Goal: Information Seeking & Learning: Learn about a topic

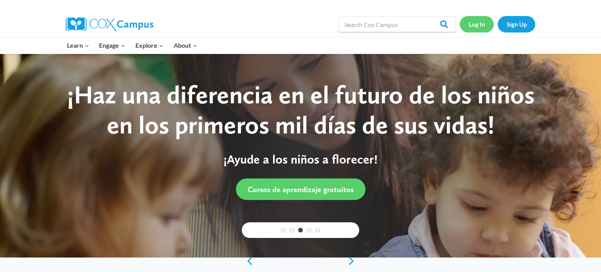
click at [478, 23] on link "Log In" at bounding box center [477, 24] width 34 height 16
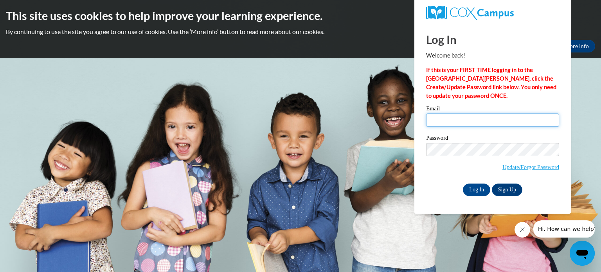
click at [447, 122] on input "Email" at bounding box center [492, 119] width 133 height 13
type input "michelle.bodette@wrps.net"
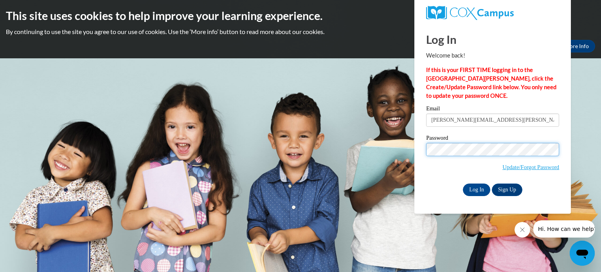
click at [463, 183] on input "Log In" at bounding box center [476, 189] width 27 height 13
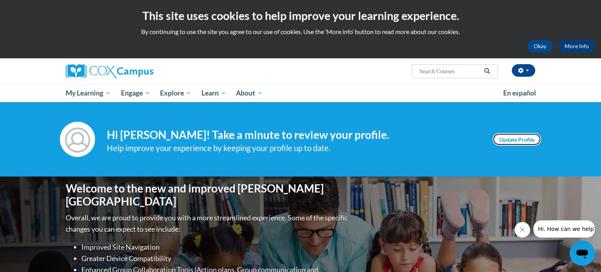
click at [517, 137] on link "Update Profile" at bounding box center [516, 139] width 49 height 13
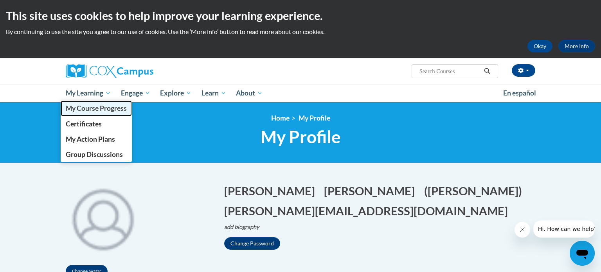
click at [90, 108] on span "My Course Progress" at bounding box center [96, 108] width 61 height 8
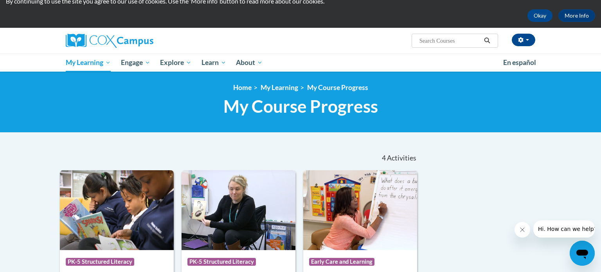
scroll to position [27, 0]
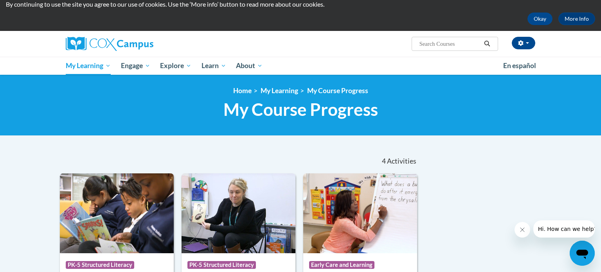
click at [453, 42] on input "Search..." at bounding box center [450, 43] width 63 height 9
type input "session 5"
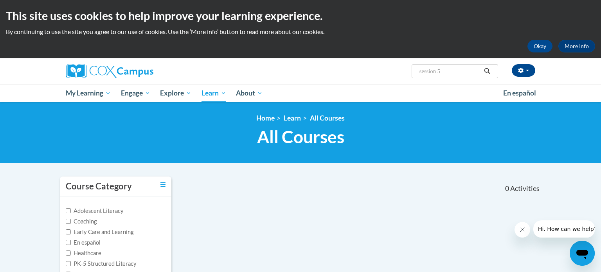
click at [459, 71] on input "session 5" at bounding box center [450, 70] width 63 height 9
type input "s"
type input "meaningful read alouds"
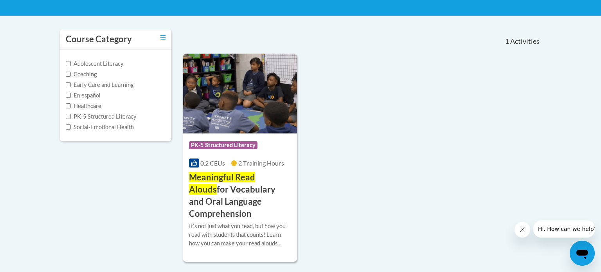
scroll to position [149, 0]
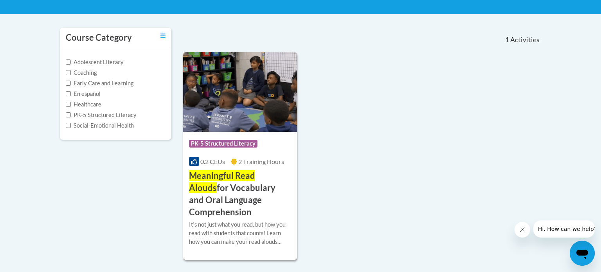
click at [225, 173] on span "Meaningful Read Alouds" at bounding box center [222, 181] width 66 height 23
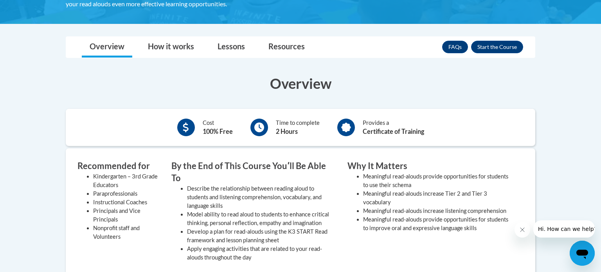
scroll to position [215, 0]
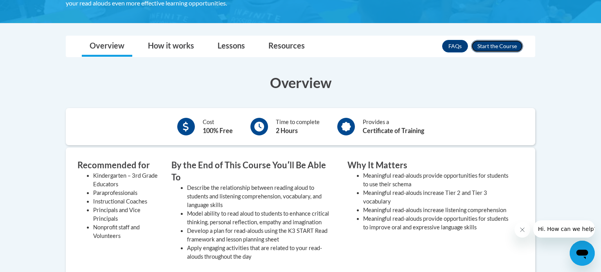
click at [496, 45] on button "Enroll" at bounding box center [497, 46] width 52 height 13
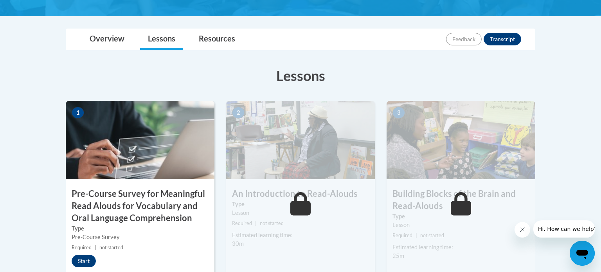
scroll to position [180, 0]
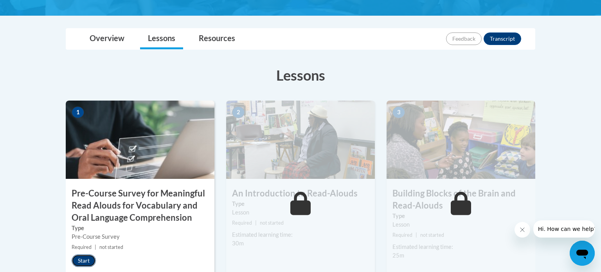
click at [87, 259] on button "Start" at bounding box center [84, 260] width 24 height 13
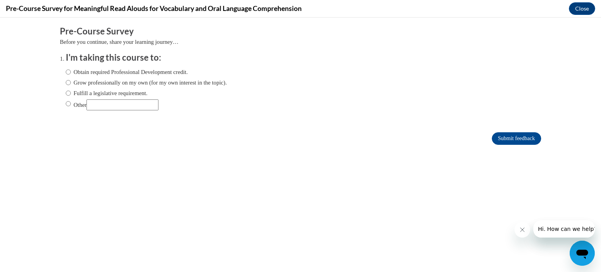
scroll to position [0, 0]
click at [67, 73] on input "Obtain required Professional Development credit." at bounding box center [68, 72] width 5 height 9
radio input "true"
click at [68, 92] on input "Fulfill a legislative requirement." at bounding box center [68, 93] width 5 height 9
radio input "true"
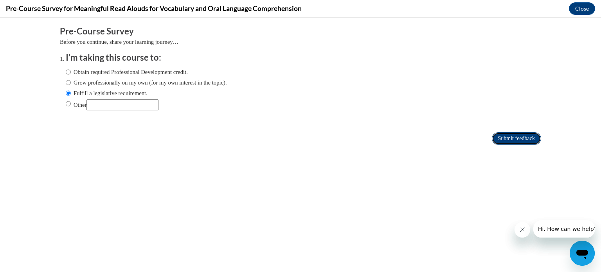
click at [498, 137] on input "Submit feedback" at bounding box center [516, 138] width 49 height 13
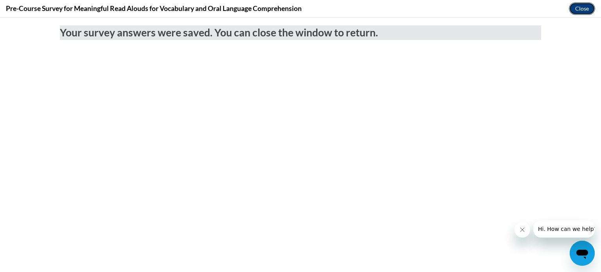
click at [587, 7] on button "Close" at bounding box center [582, 8] width 26 height 13
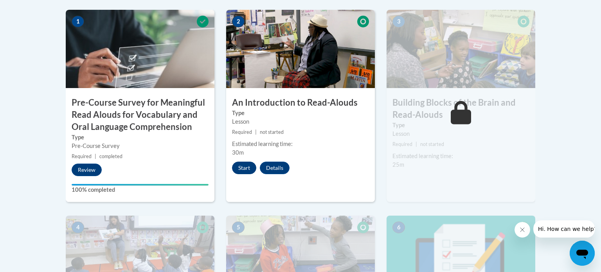
scroll to position [271, 0]
click at [251, 167] on button "Start" at bounding box center [244, 167] width 24 height 13
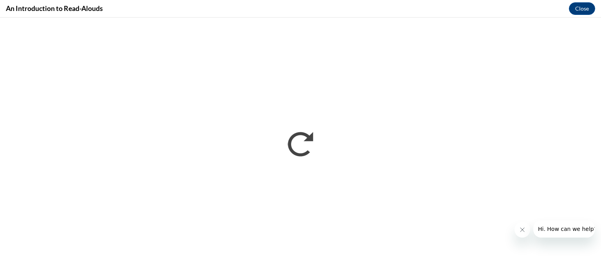
scroll to position [0, 0]
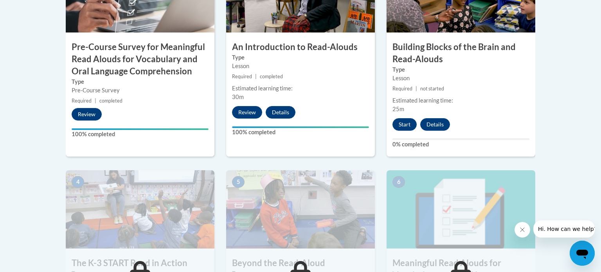
scroll to position [324, 0]
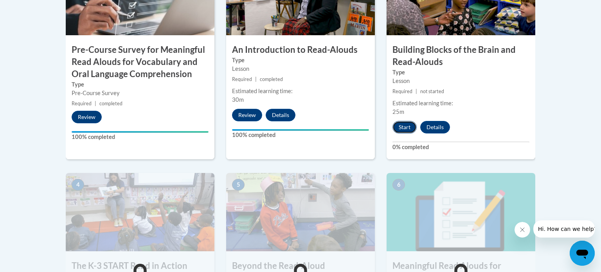
click at [404, 126] on button "Start" at bounding box center [404, 127] width 24 height 13
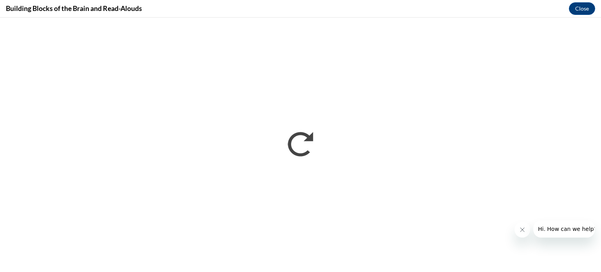
scroll to position [0, 0]
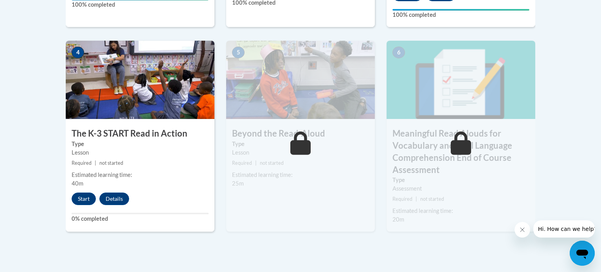
scroll to position [456, 0]
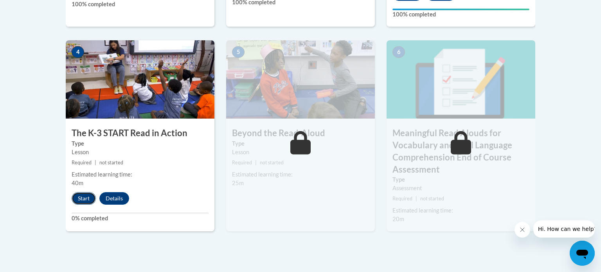
click at [82, 196] on button "Start" at bounding box center [84, 198] width 24 height 13
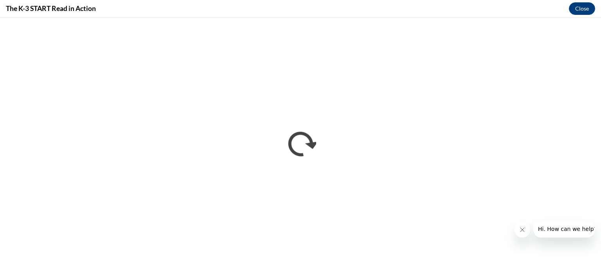
scroll to position [0, 0]
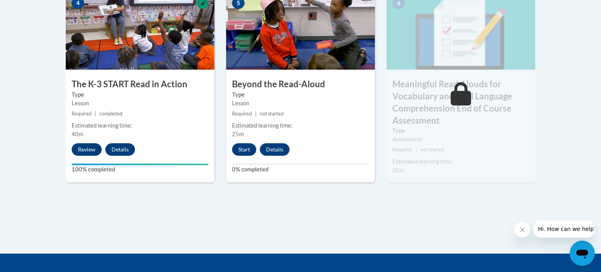
scroll to position [507, 0]
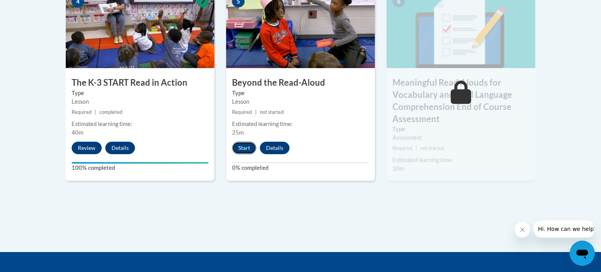
click at [240, 149] on button "Start" at bounding box center [244, 148] width 24 height 13
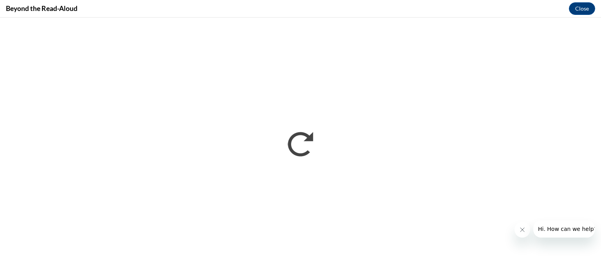
scroll to position [0, 0]
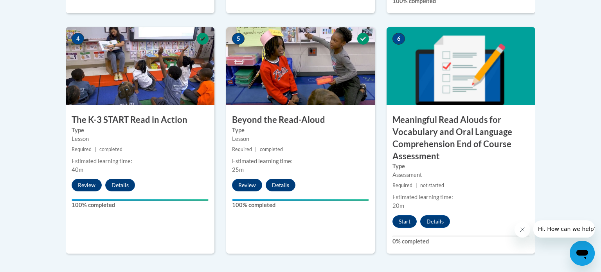
scroll to position [469, 0]
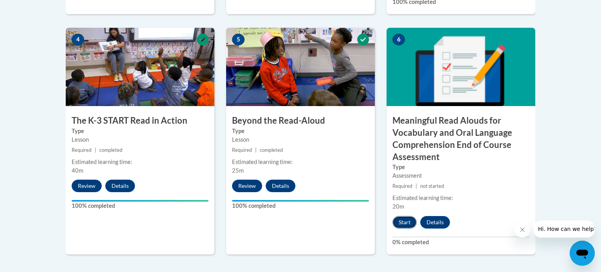
click at [404, 222] on button "Start" at bounding box center [404, 222] width 24 height 13
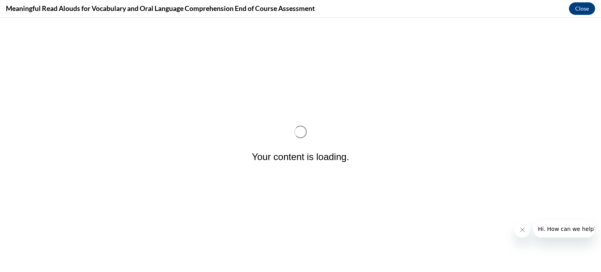
scroll to position [0, 0]
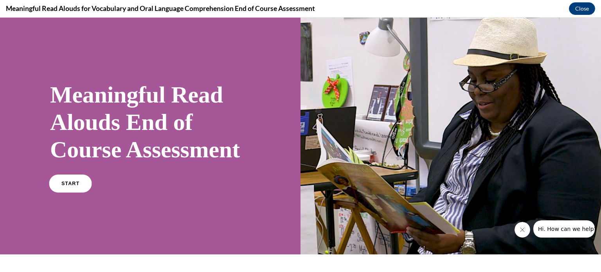
click at [70, 187] on span "START" at bounding box center [70, 184] width 18 height 6
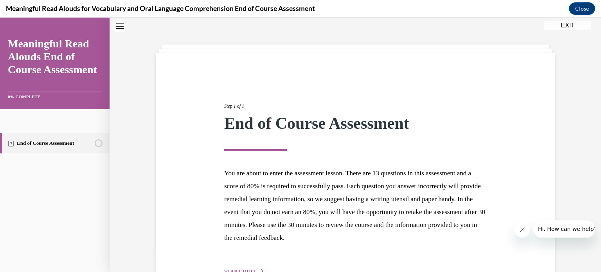
scroll to position [74, 0]
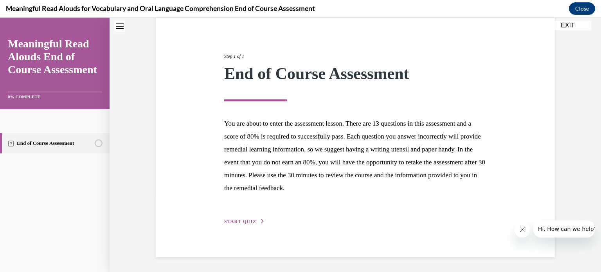
click at [236, 221] on span "START QUIZ" at bounding box center [240, 221] width 32 height 5
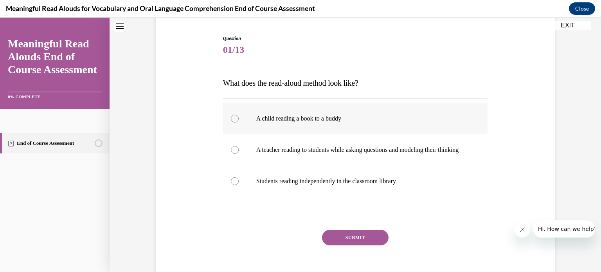
click at [231, 115] on label "A child reading a book to a buddy" at bounding box center [355, 118] width 265 height 31
click at [231, 115] on input "A child reading a book to a buddy" at bounding box center [235, 119] width 8 height 8
radio input "true"
click at [232, 152] on div at bounding box center [235, 150] width 8 height 8
click at [232, 152] on input "A teacher reading to students while asking questions and modeling their thinking" at bounding box center [235, 150] width 8 height 8
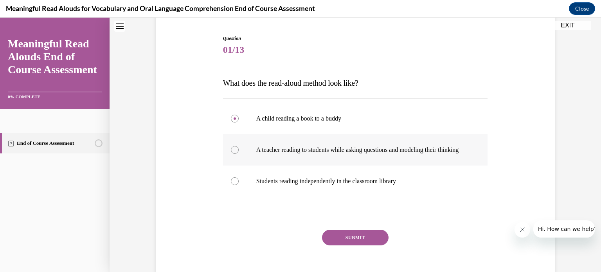
radio input "true"
click at [360, 245] on button "SUBMIT" at bounding box center [355, 238] width 66 height 16
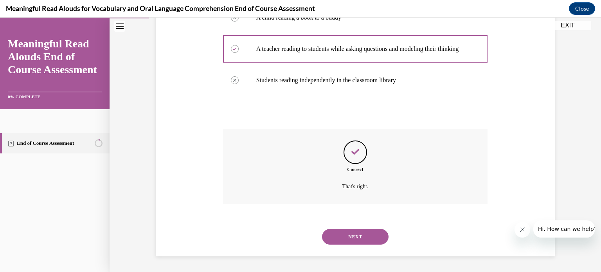
scroll to position [182, 0]
click at [357, 239] on button "NEXT" at bounding box center [355, 237] width 66 height 16
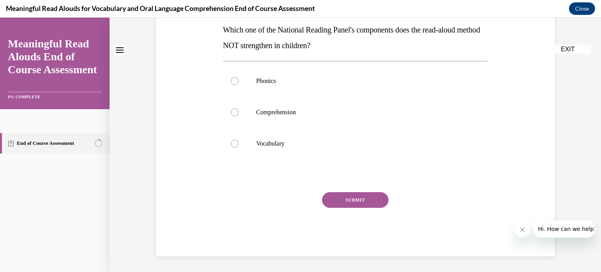
scroll to position [0, 0]
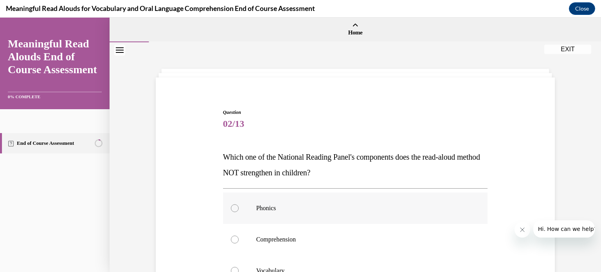
click at [234, 207] on div at bounding box center [235, 208] width 8 height 8
click at [234, 207] on input "Phonics" at bounding box center [235, 208] width 8 height 8
radio input "true"
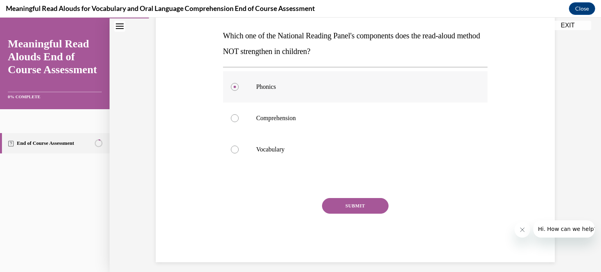
scroll to position [127, 0]
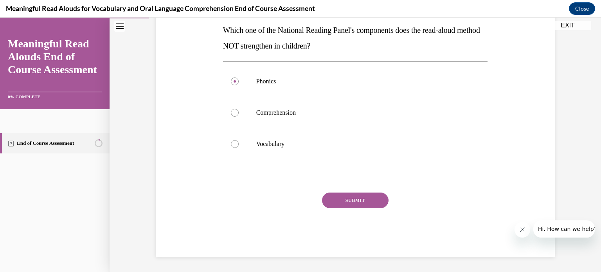
click at [343, 200] on button "SUBMIT" at bounding box center [355, 200] width 66 height 16
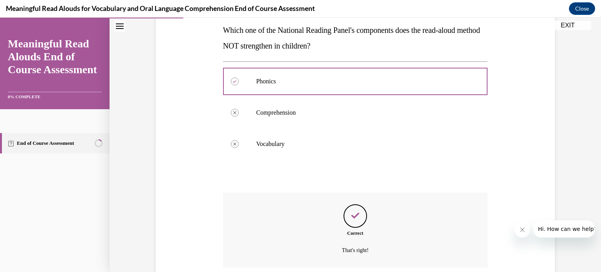
scroll to position [190, 0]
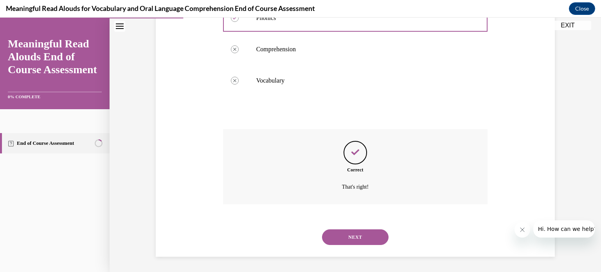
click at [361, 243] on button "NEXT" at bounding box center [355, 237] width 66 height 16
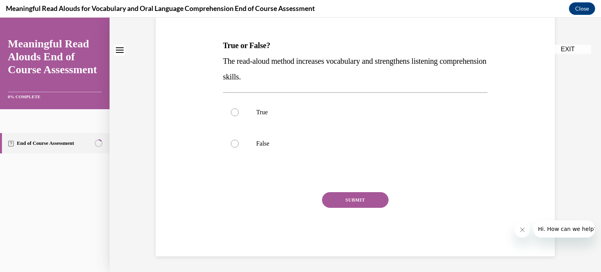
scroll to position [0, 0]
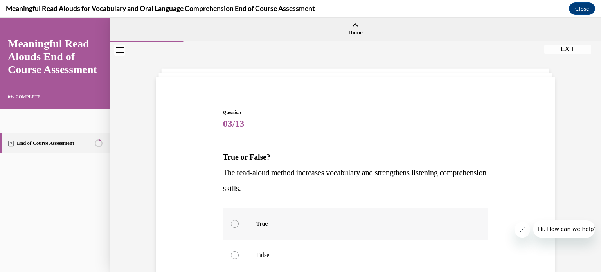
click at [234, 223] on div at bounding box center [235, 224] width 8 height 8
click at [234, 223] on input "True" at bounding box center [235, 224] width 8 height 8
radio input "true"
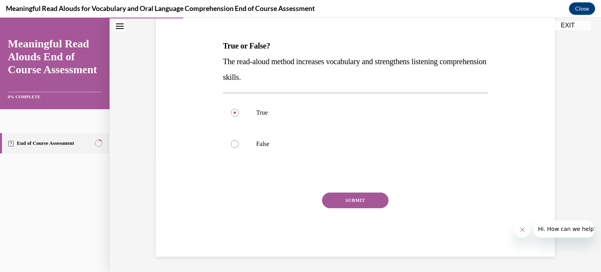
click at [334, 205] on button "SUBMIT" at bounding box center [355, 200] width 66 height 16
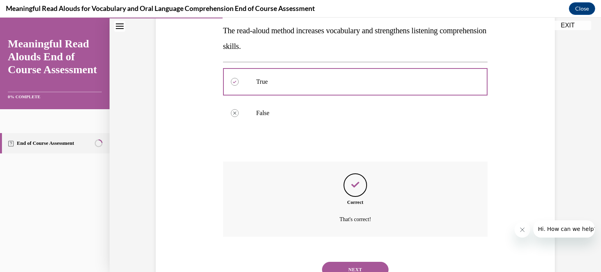
scroll to position [174, 0]
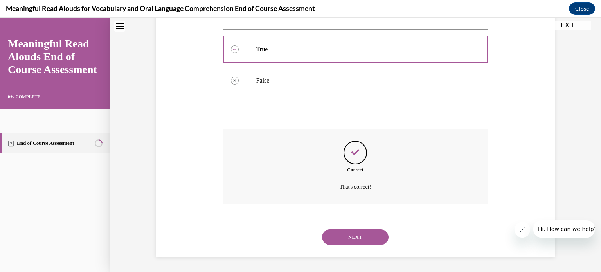
click at [356, 239] on button "NEXT" at bounding box center [355, 237] width 66 height 16
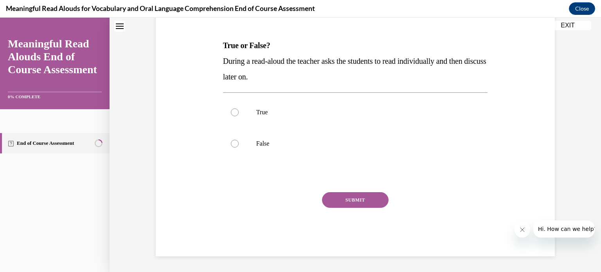
scroll to position [0, 0]
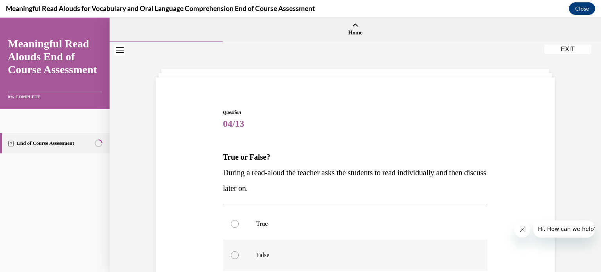
click at [233, 255] on div at bounding box center [235, 255] width 8 height 8
click at [233, 255] on input "False" at bounding box center [235, 255] width 8 height 8
radio input "true"
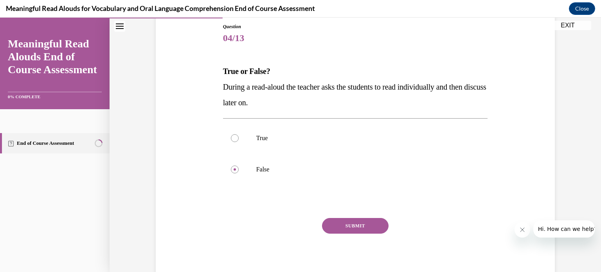
click at [354, 221] on button "SUBMIT" at bounding box center [355, 226] width 66 height 16
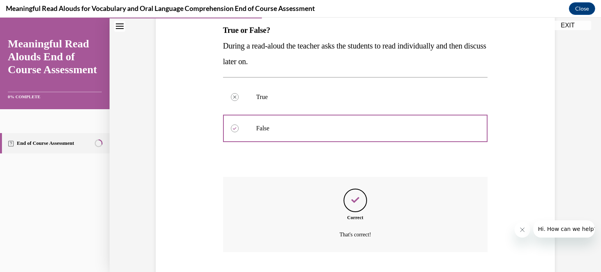
scroll to position [174, 0]
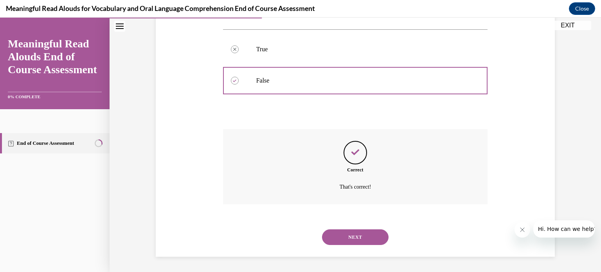
click at [356, 238] on button "NEXT" at bounding box center [355, 237] width 66 height 16
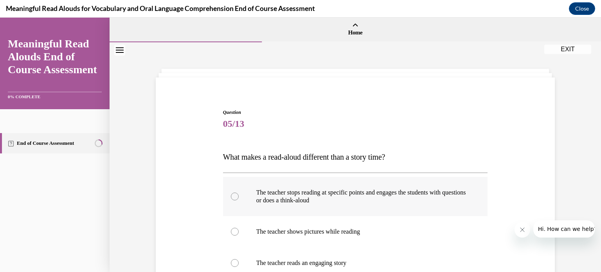
click at [232, 197] on div at bounding box center [235, 196] width 8 height 8
click at [232, 197] on input "The teacher stops reading at specific points and engages the students with ques…" at bounding box center [235, 196] width 8 height 8
radio input "true"
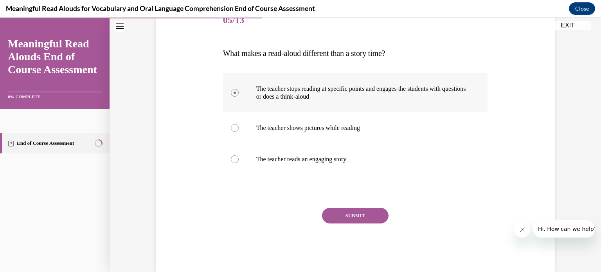
scroll to position [119, 0]
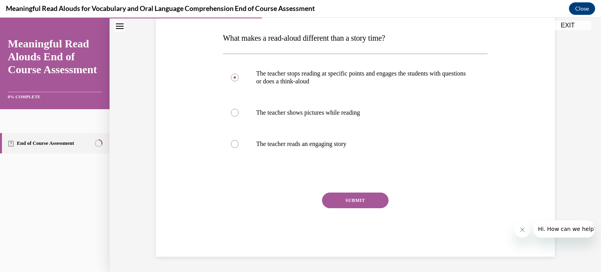
click at [333, 202] on button "SUBMIT" at bounding box center [355, 200] width 66 height 16
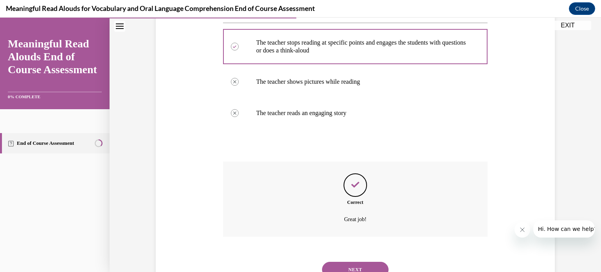
scroll to position [182, 0]
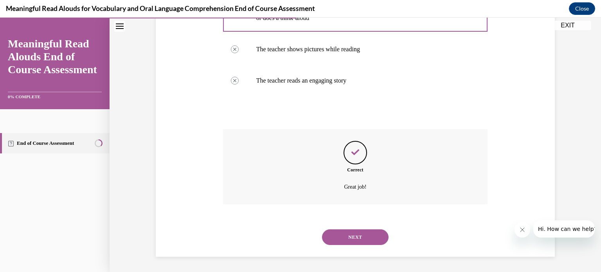
click at [363, 238] on button "NEXT" at bounding box center [355, 237] width 66 height 16
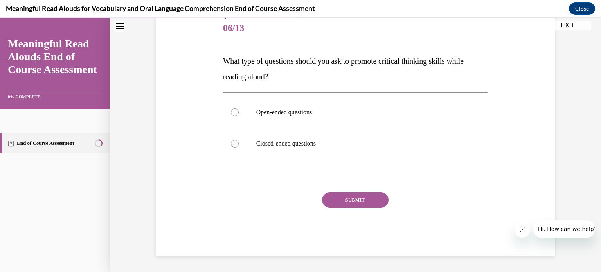
scroll to position [86, 0]
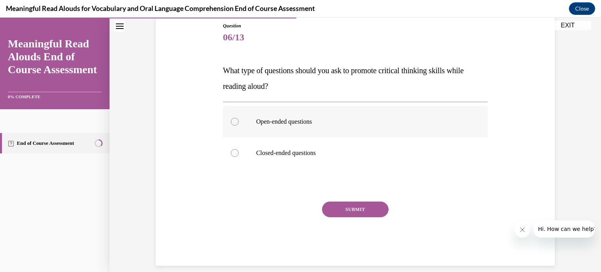
click at [232, 120] on div at bounding box center [235, 122] width 8 height 8
click at [232, 120] on input "Open-ended questions" at bounding box center [235, 122] width 8 height 8
radio input "true"
click at [348, 208] on button "SUBMIT" at bounding box center [355, 209] width 66 height 16
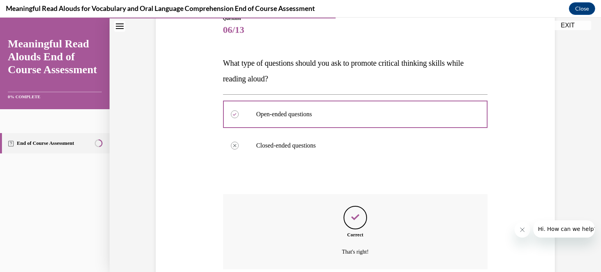
scroll to position [159, 0]
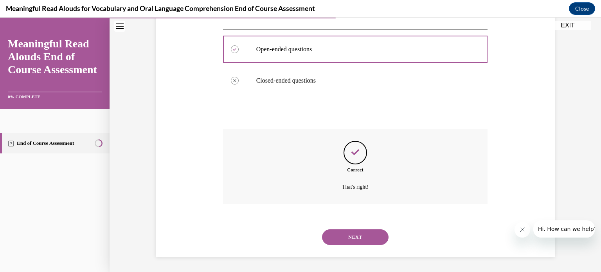
click at [352, 241] on button "NEXT" at bounding box center [355, 237] width 66 height 16
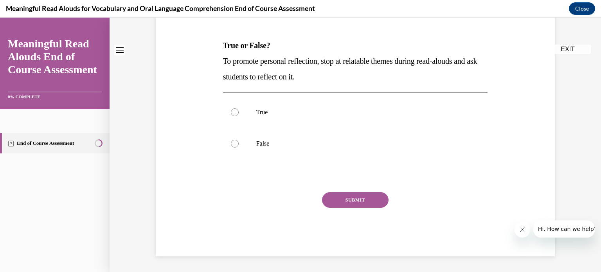
scroll to position [0, 0]
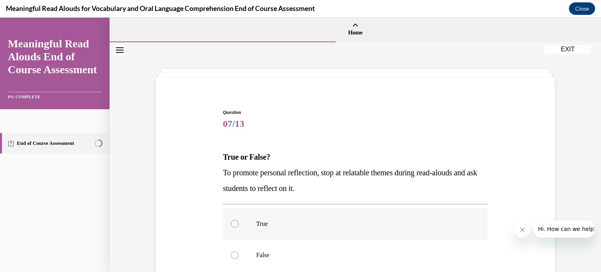
click at [235, 223] on div at bounding box center [235, 224] width 8 height 8
click at [235, 223] on input "True" at bounding box center [235, 224] width 8 height 8
radio input "true"
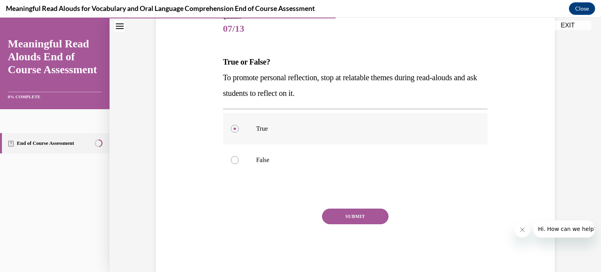
scroll to position [96, 0]
click at [345, 213] on button "SUBMIT" at bounding box center [355, 215] width 66 height 16
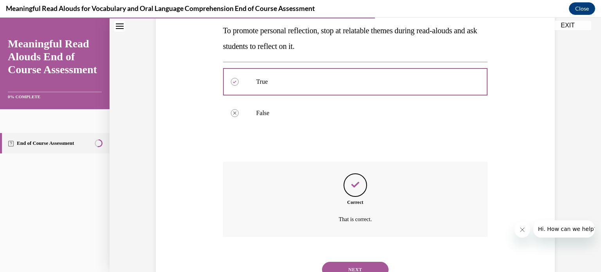
scroll to position [174, 0]
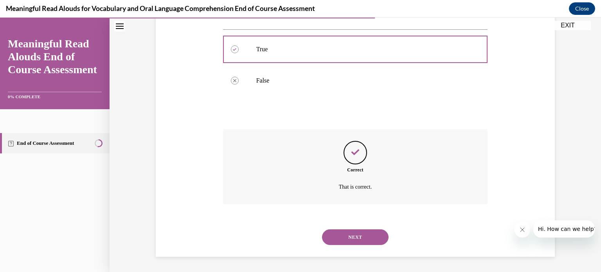
click at [353, 238] on button "NEXT" at bounding box center [355, 237] width 66 height 16
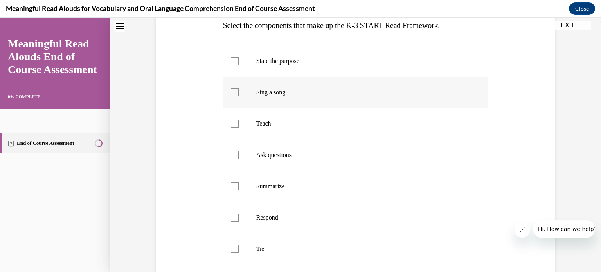
scroll to position [132, 0]
click at [234, 125] on div at bounding box center [235, 123] width 8 height 8
click at [234, 125] on input "Teach" at bounding box center [235, 123] width 8 height 8
checkbox input "true"
click at [233, 153] on div at bounding box center [235, 155] width 8 height 8
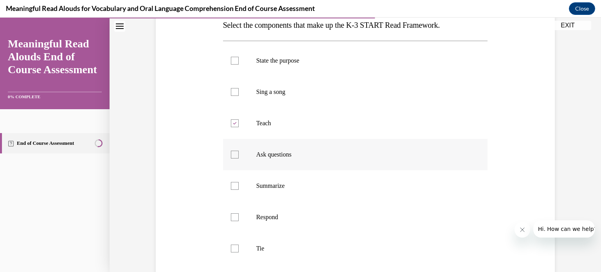
click at [233, 153] on input "Ask questions" at bounding box center [235, 155] width 8 height 8
checkbox input "true"
click at [234, 218] on div at bounding box center [235, 217] width 8 height 8
click at [234, 218] on input "Respond" at bounding box center [235, 217] width 8 height 8
checkbox input "true"
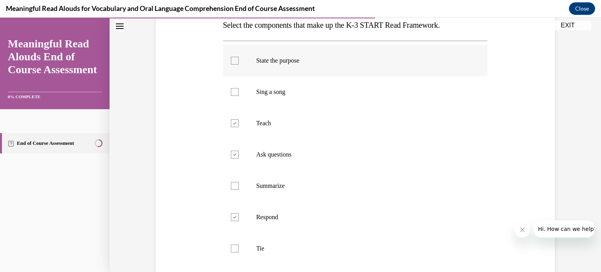
click at [237, 57] on div at bounding box center [235, 61] width 8 height 8
click at [237, 57] on input "State the purpose" at bounding box center [235, 61] width 8 height 8
checkbox input "true"
click at [236, 250] on div at bounding box center [235, 248] width 8 height 8
click at [236, 250] on input "Tie" at bounding box center [235, 248] width 8 height 8
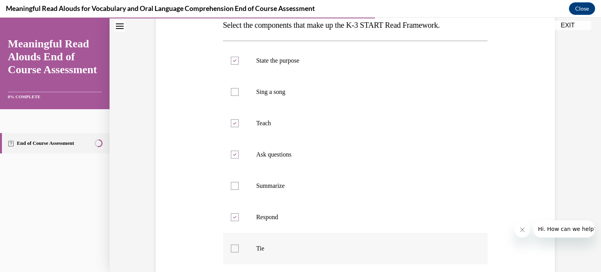
checkbox input "true"
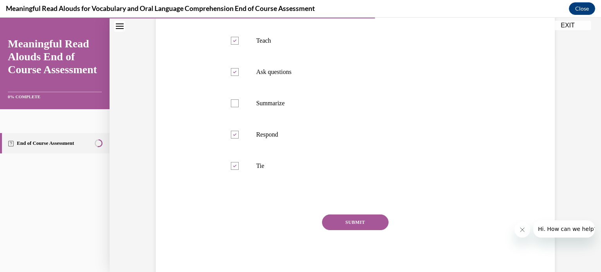
click at [341, 223] on button "SUBMIT" at bounding box center [355, 222] width 66 height 16
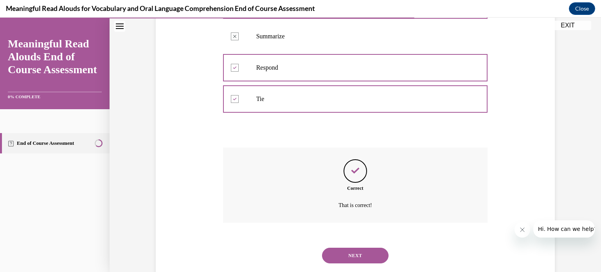
scroll to position [300, 0]
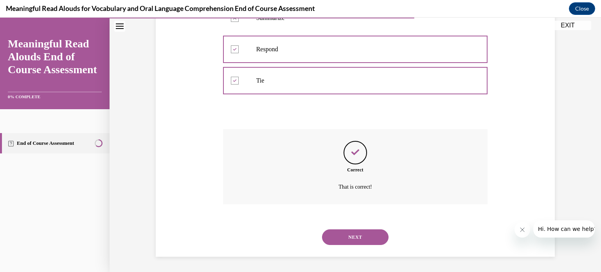
click at [349, 240] on button "NEXT" at bounding box center [355, 237] width 66 height 16
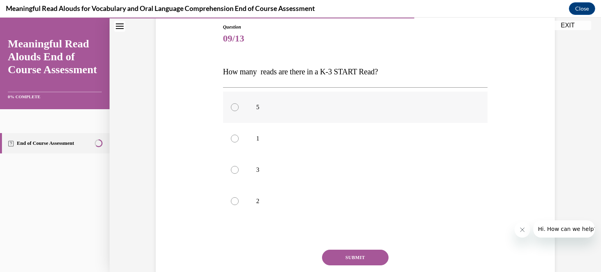
scroll to position [86, 0]
click at [233, 167] on div at bounding box center [235, 169] width 8 height 8
click at [233, 167] on input "3" at bounding box center [235, 169] width 8 height 8
radio input "true"
click at [352, 255] on button "SUBMIT" at bounding box center [355, 257] width 66 height 16
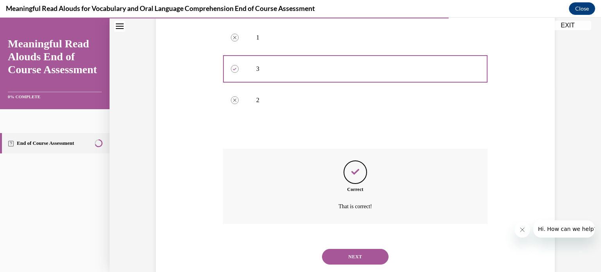
scroll to position [206, 0]
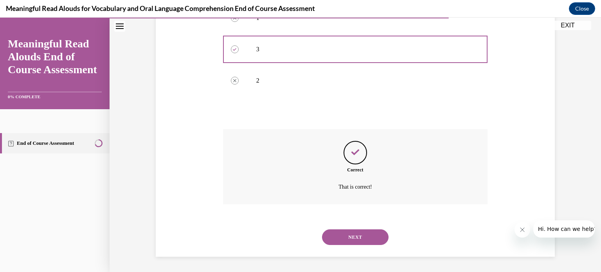
click at [351, 235] on button "NEXT" at bounding box center [355, 237] width 66 height 16
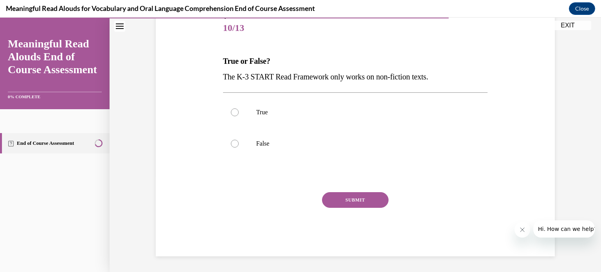
scroll to position [86, 0]
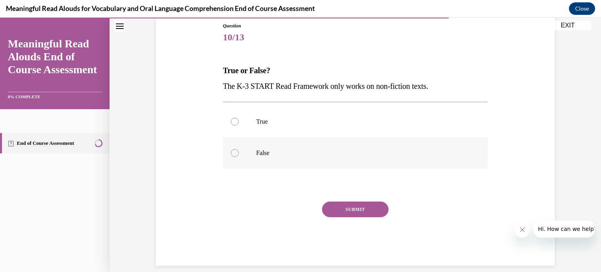
click at [234, 150] on div at bounding box center [235, 153] width 8 height 8
click at [234, 150] on input "False" at bounding box center [235, 153] width 8 height 8
radio input "true"
click at [347, 215] on button "SUBMIT" at bounding box center [355, 209] width 66 height 16
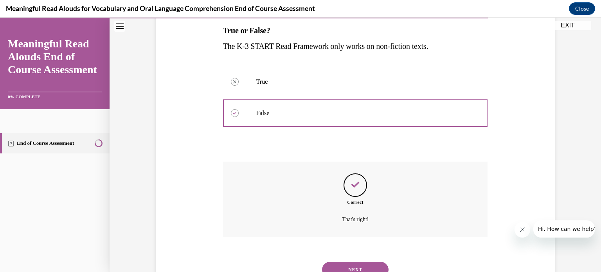
scroll to position [159, 0]
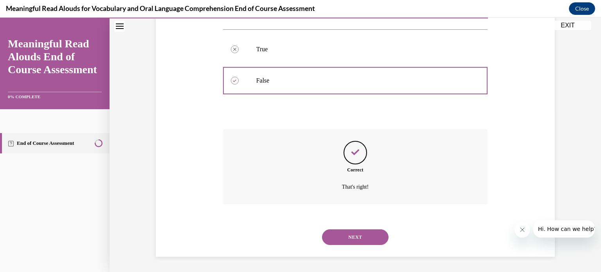
click at [354, 235] on button "NEXT" at bounding box center [355, 237] width 66 height 16
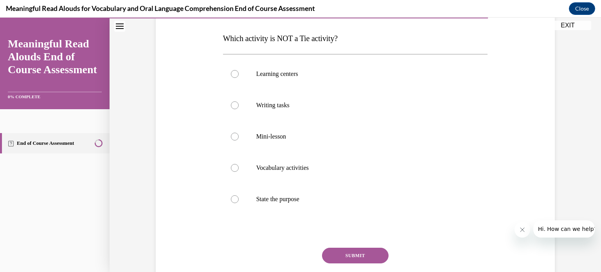
scroll to position [120, 0]
click at [235, 199] on div at bounding box center [235, 198] width 8 height 8
click at [235, 199] on input "State the purpose" at bounding box center [235, 198] width 8 height 8
radio input "true"
click at [353, 254] on button "SUBMIT" at bounding box center [355, 254] width 66 height 16
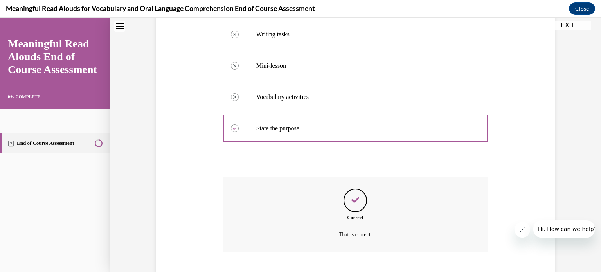
scroll to position [237, 0]
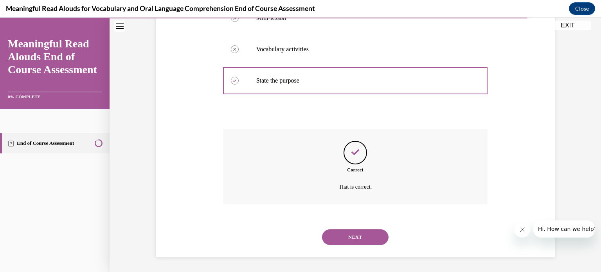
click at [352, 237] on button "NEXT" at bounding box center [355, 237] width 66 height 16
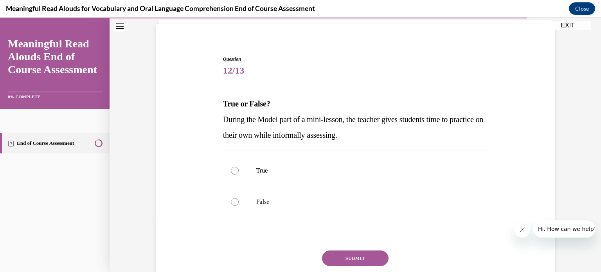
scroll to position [55, 0]
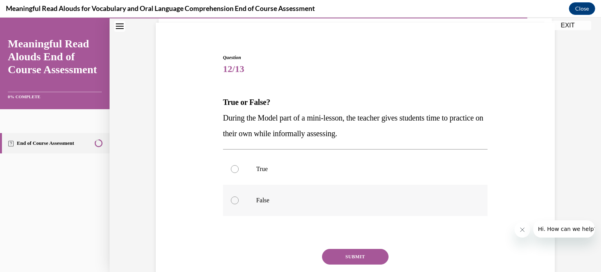
click at [235, 199] on div at bounding box center [235, 200] width 8 height 8
click at [235, 199] on input "False" at bounding box center [235, 200] width 8 height 8
radio input "true"
click at [344, 253] on button "SUBMIT" at bounding box center [355, 257] width 66 height 16
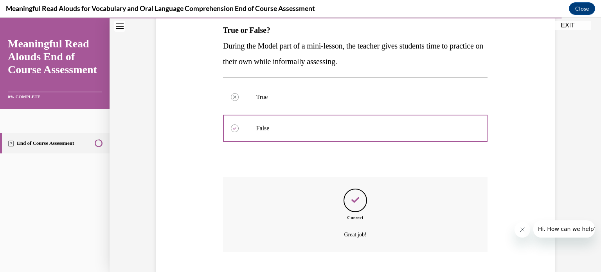
scroll to position [174, 0]
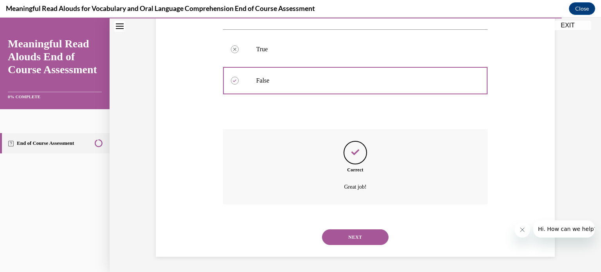
click at [343, 233] on button "NEXT" at bounding box center [355, 237] width 66 height 16
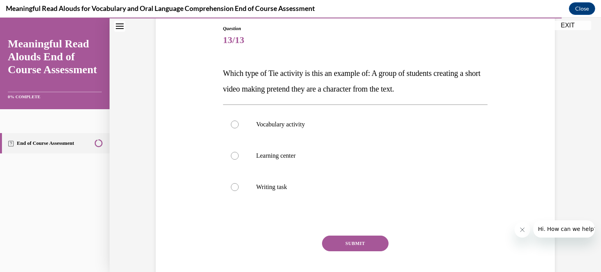
scroll to position [84, 0]
click at [234, 156] on div at bounding box center [235, 155] width 8 height 8
click at [234, 156] on input "Learning center" at bounding box center [235, 155] width 8 height 8
radio input "true"
click at [350, 241] on button "SUBMIT" at bounding box center [355, 243] width 66 height 16
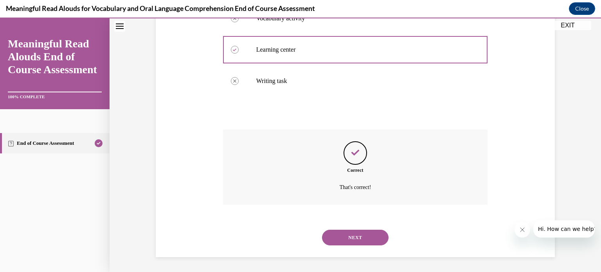
scroll to position [190, 0]
click at [350, 241] on button "NEXT" at bounding box center [355, 237] width 66 height 16
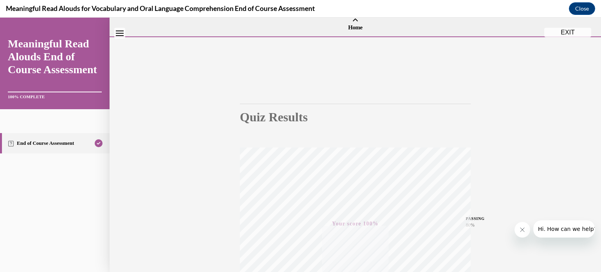
scroll to position [0, 0]
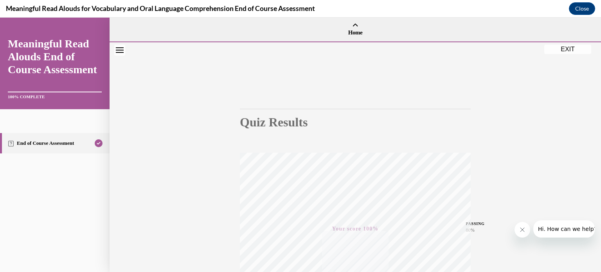
click at [559, 50] on button "EXIT" at bounding box center [567, 49] width 47 height 9
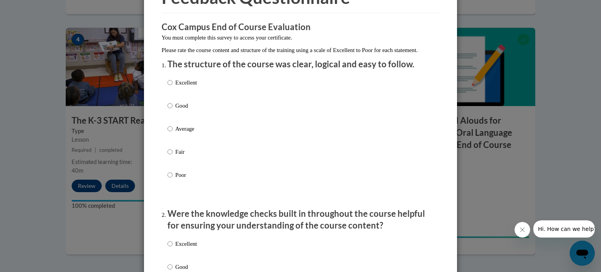
scroll to position [53, 0]
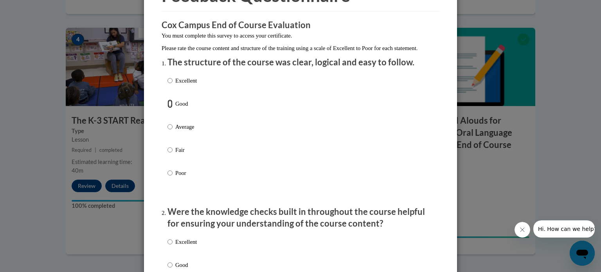
click at [168, 108] on input "Good" at bounding box center [169, 103] width 5 height 9
radio input "true"
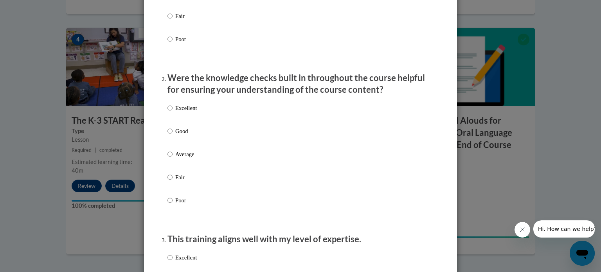
scroll to position [187, 0]
click at [170, 135] on input "Good" at bounding box center [169, 130] width 5 height 9
radio input "true"
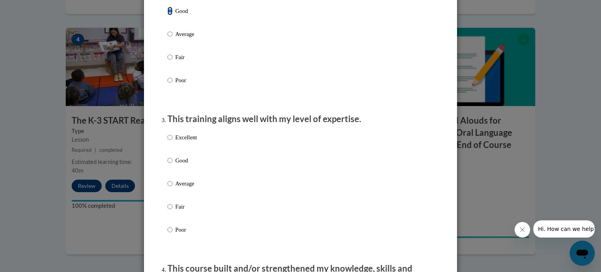
scroll to position [315, 0]
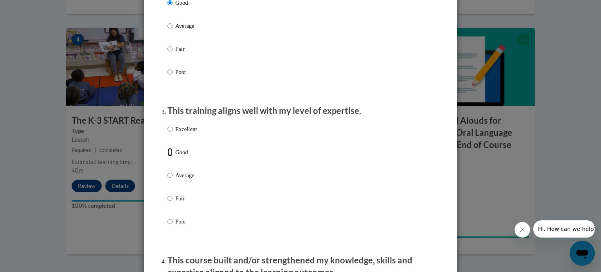
click at [170, 156] on input "Good" at bounding box center [169, 152] width 5 height 9
radio input "true"
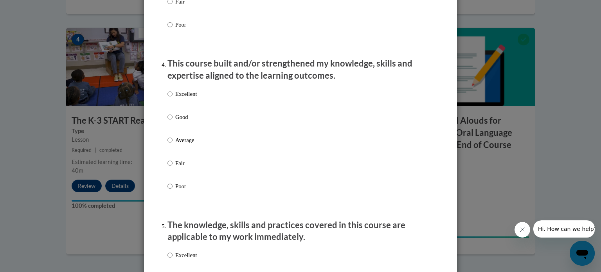
scroll to position [516, 0]
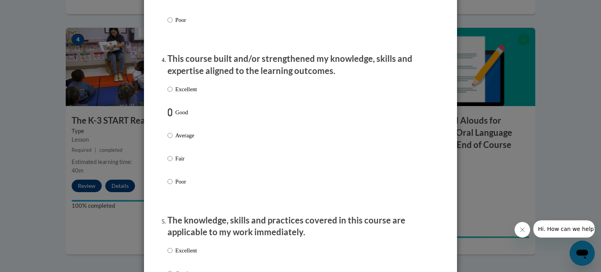
click at [169, 117] on input "Good" at bounding box center [169, 112] width 5 height 9
radio input "true"
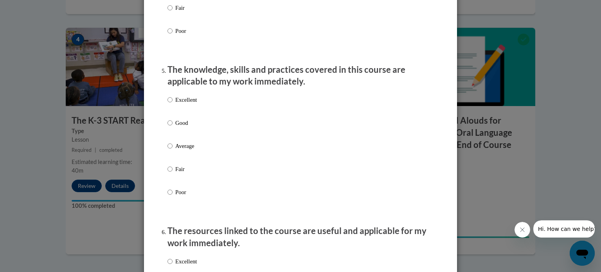
scroll to position [668, 0]
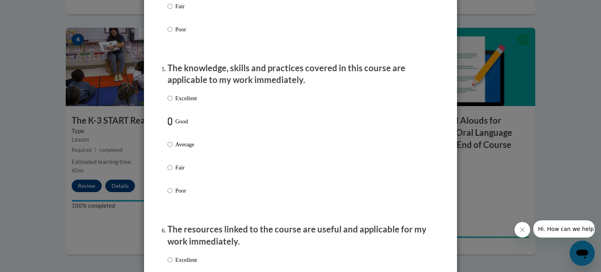
click at [170, 126] on input "Good" at bounding box center [169, 121] width 5 height 9
radio input "true"
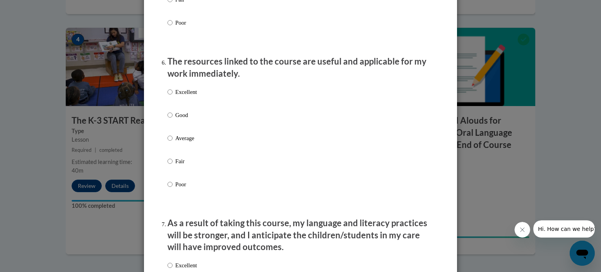
scroll to position [837, 0]
click at [168, 119] on input "Good" at bounding box center [169, 114] width 5 height 9
radio input "true"
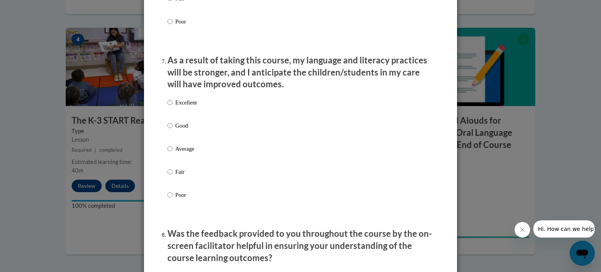
scroll to position [1001, 0]
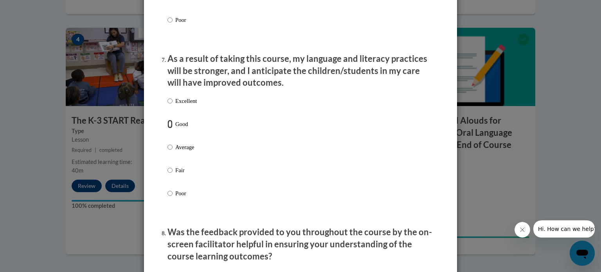
click at [169, 128] on input "Good" at bounding box center [169, 124] width 5 height 9
radio input "true"
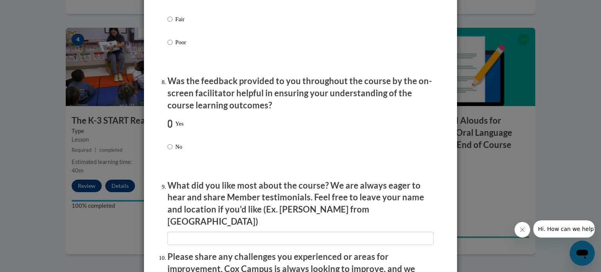
click at [169, 128] on input "Yes" at bounding box center [169, 123] width 5 height 9
radio input "true"
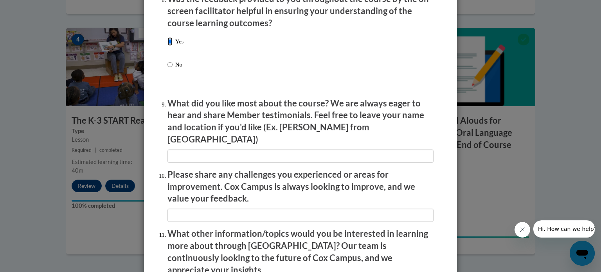
scroll to position [1357, 0]
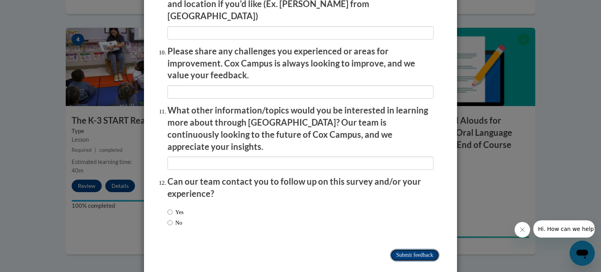
click at [411, 249] on input "Submit feedback" at bounding box center [414, 255] width 49 height 13
click at [411, 249] on input "Submitting" at bounding box center [414, 255] width 49 height 13
